Goal: Information Seeking & Learning: Learn about a topic

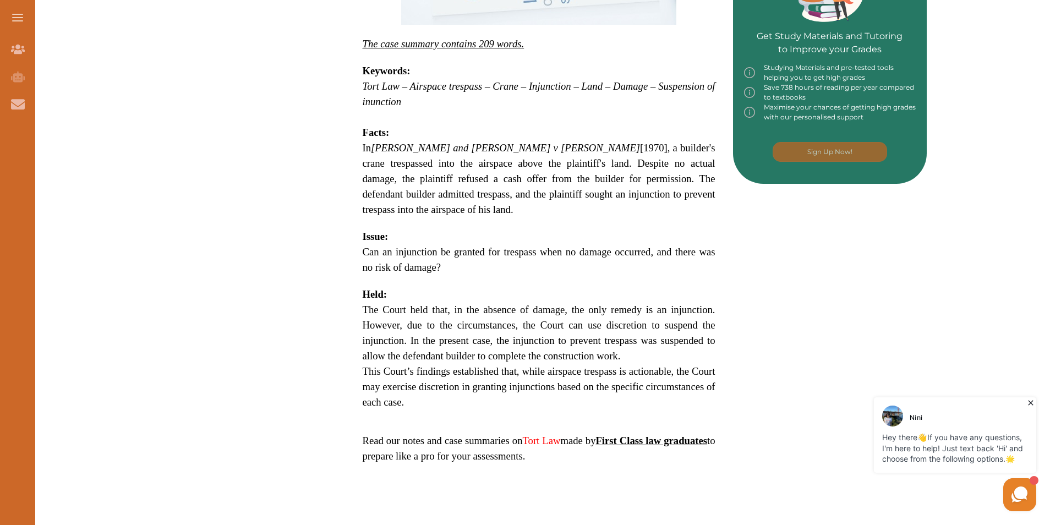
scroll to position [550, 0]
click at [425, 104] on p "Tort Law – Airspace trespass – Crane – Injunction – Land – Damage – Suspension …" at bounding box center [539, 93] width 353 height 31
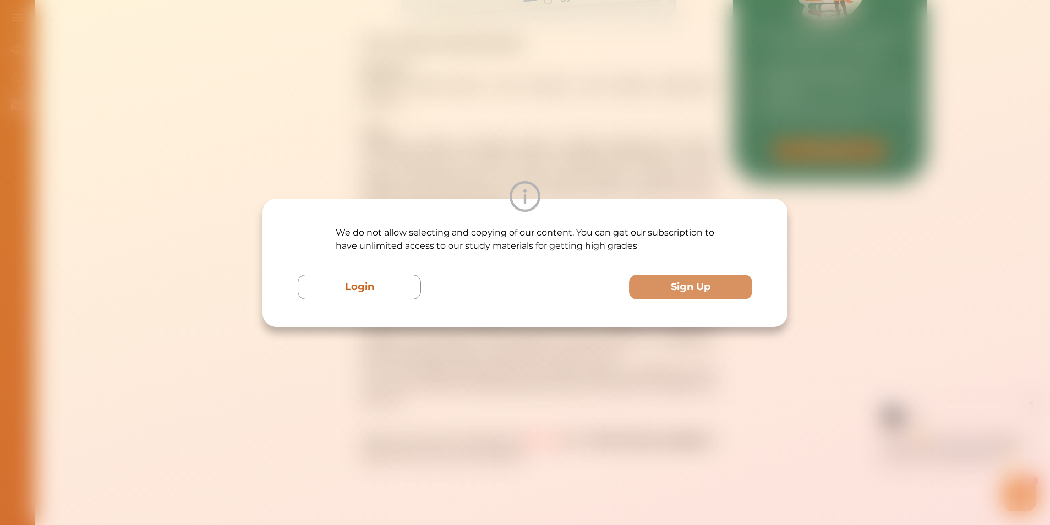
drag, startPoint x: 266, startPoint y: 98, endPoint x: 295, endPoint y: 101, distance: 29.3
click at [274, 97] on div "We do not allow selecting and copying of our content. You can get our subscript…" at bounding box center [525, 262] width 1050 height 525
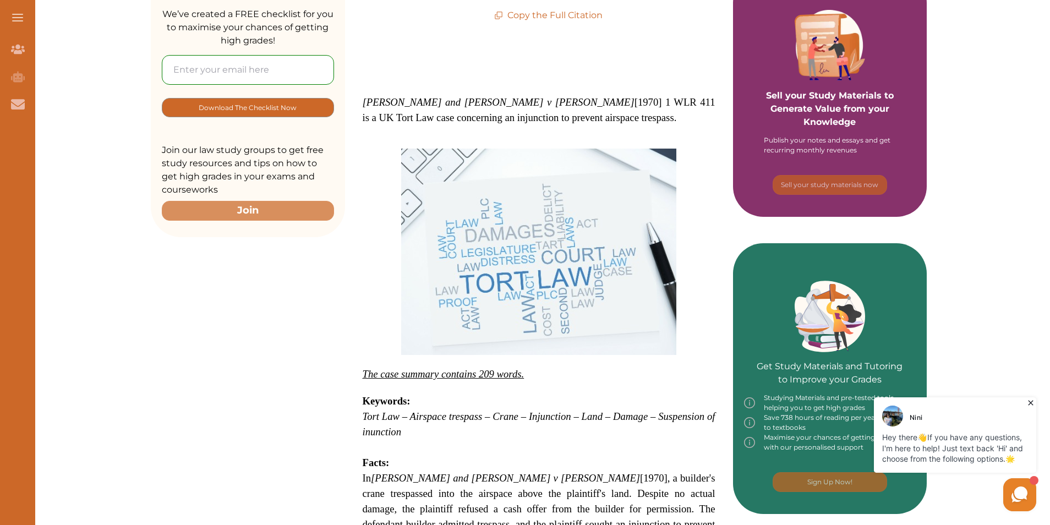
scroll to position [0, 0]
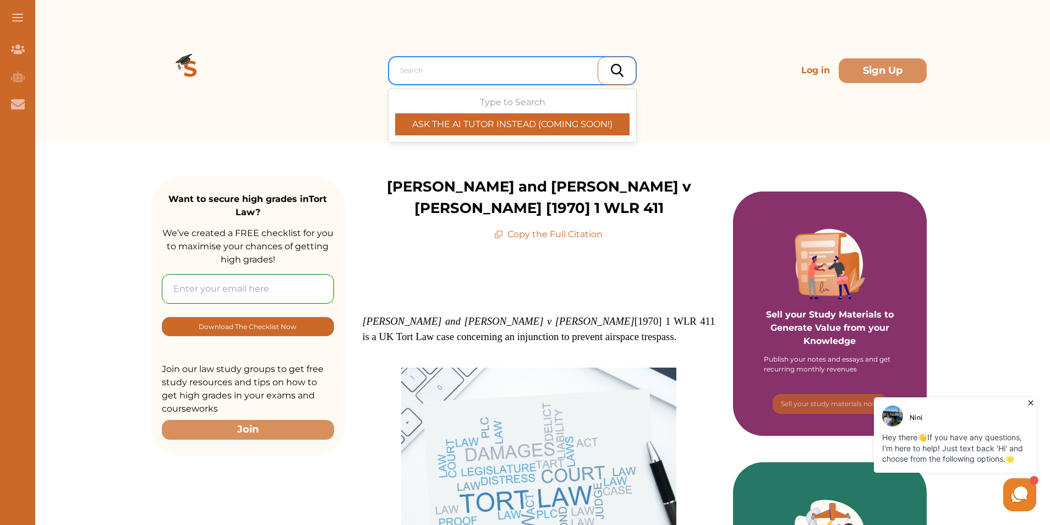
click at [456, 63] on div at bounding box center [515, 70] width 230 height 15
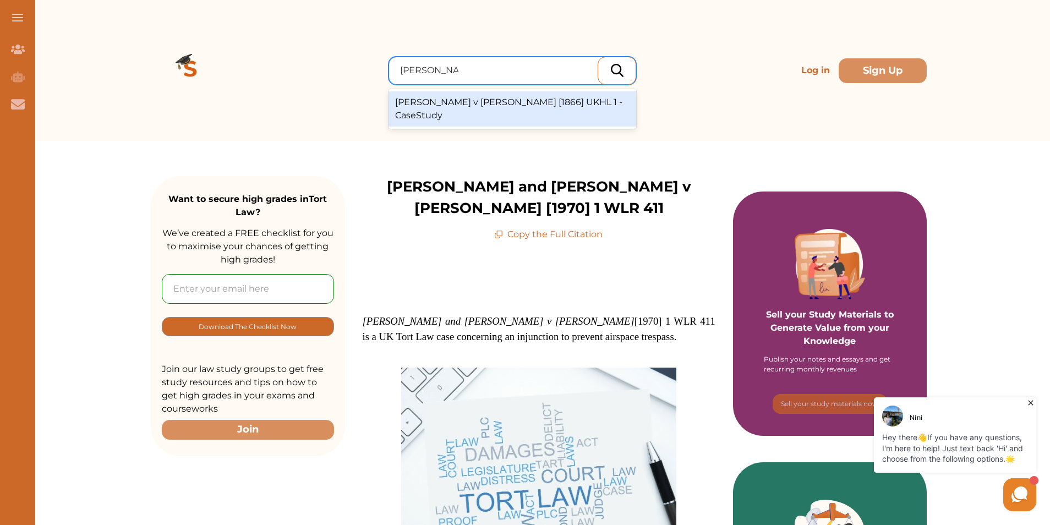
type input "[PERSON_NAME] v fletc"
click at [571, 105] on div "[PERSON_NAME] v [PERSON_NAME] [1866] UKHL 1 - CaseStudy" at bounding box center [513, 108] width 248 height 35
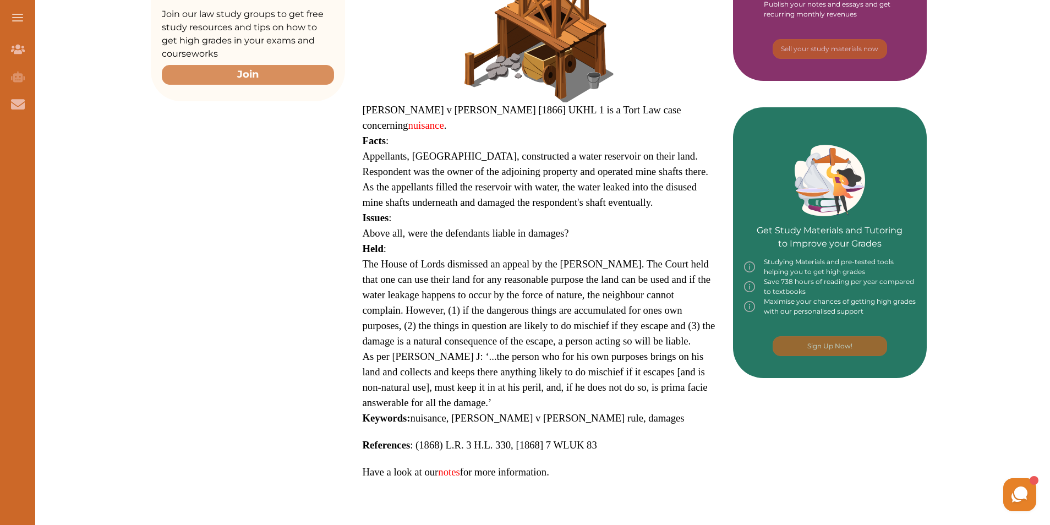
scroll to position [352, 0]
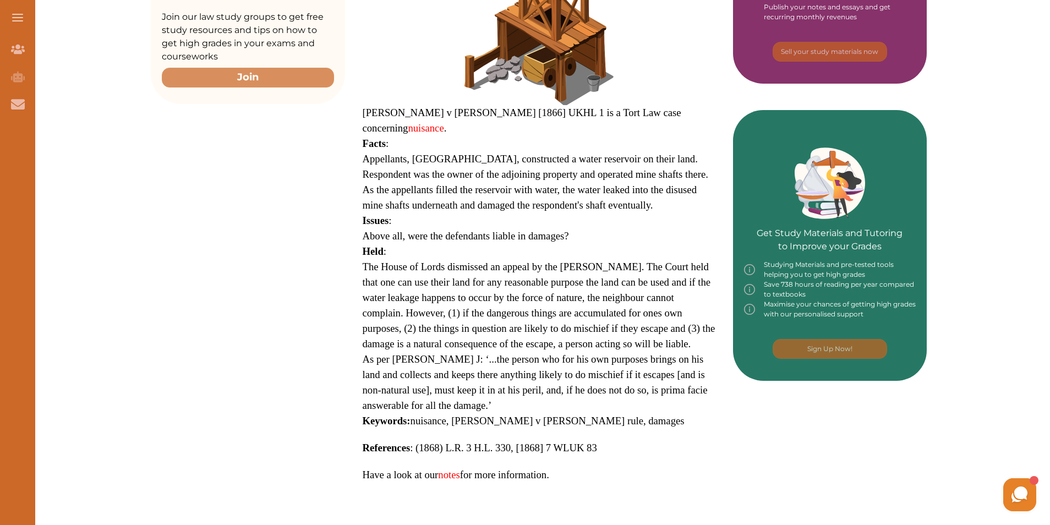
click at [449, 469] on link "notes" at bounding box center [448, 475] width 21 height 12
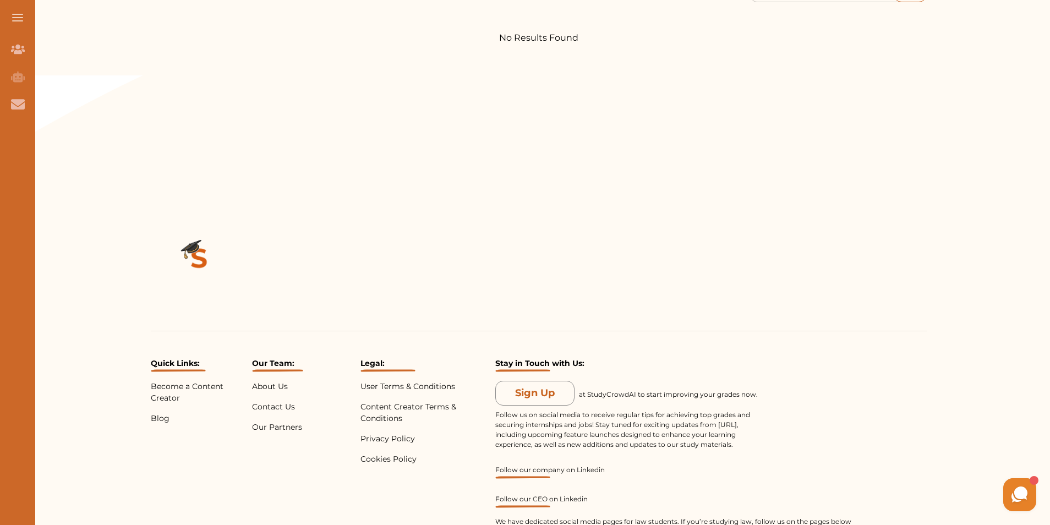
scroll to position [220, 0]
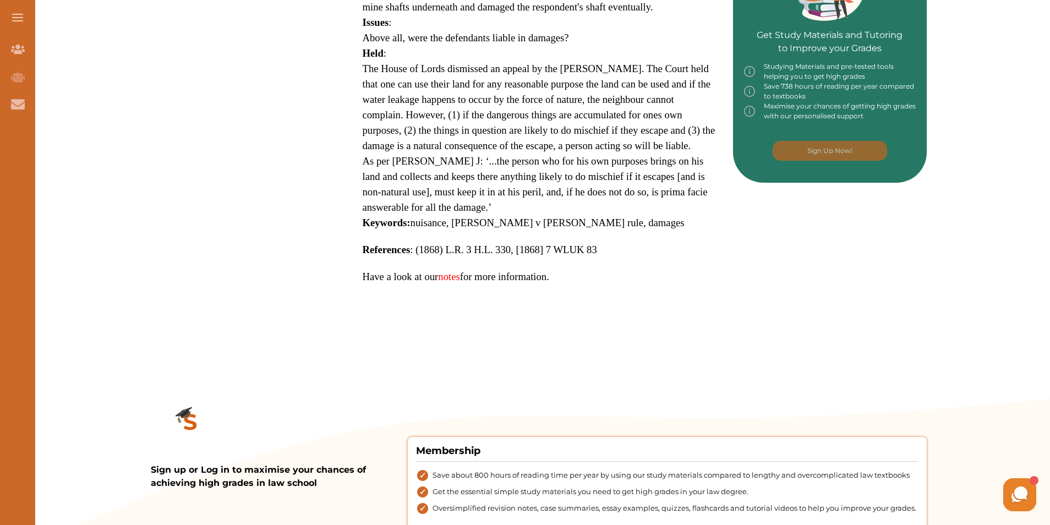
scroll to position [573, 0]
